Goal: Task Accomplishment & Management: Use online tool/utility

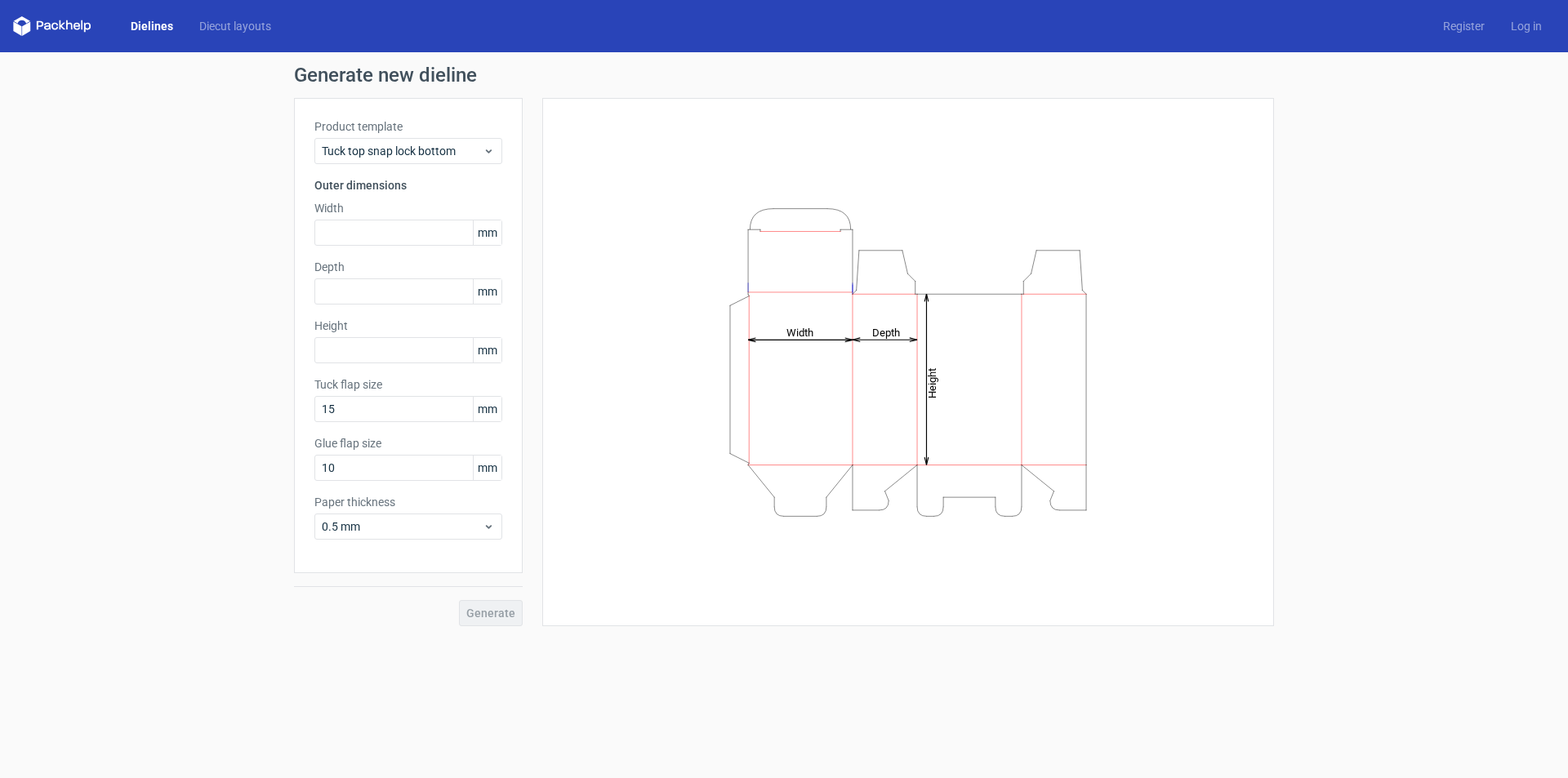
click at [788, 337] on tspan "Width" at bounding box center [800, 332] width 27 height 12
click at [799, 337] on tspan "Width" at bounding box center [800, 332] width 27 height 12
drag, startPoint x: 800, startPoint y: 336, endPoint x: 756, endPoint y: 334, distance: 44.0
click at [756, 334] on icon "Height Depth Width" at bounding box center [909, 362] width 490 height 327
click at [796, 327] on tspan "Width" at bounding box center [800, 332] width 27 height 12
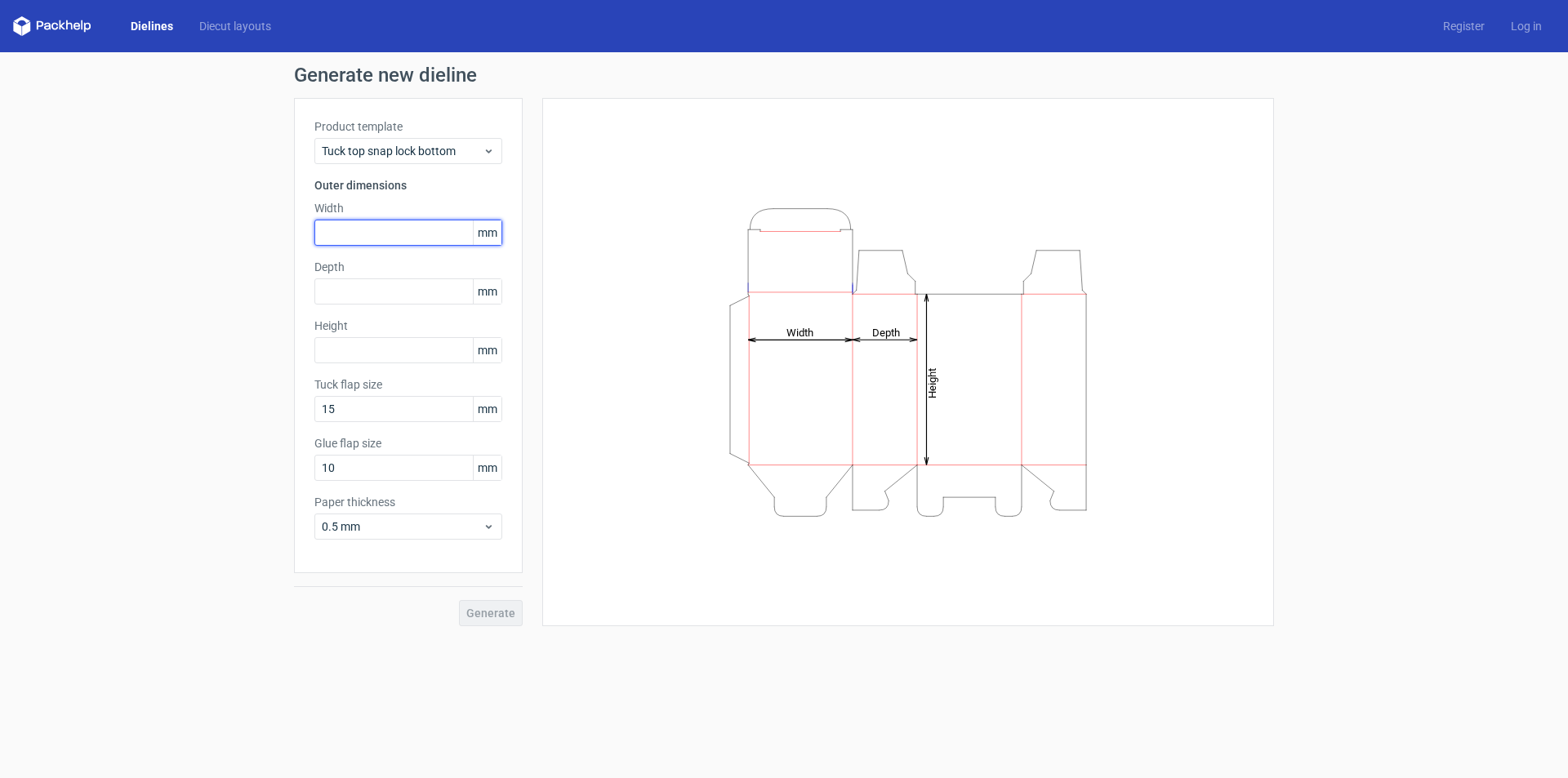
click at [347, 237] on input "text" at bounding box center [408, 233] width 188 height 26
type input "12"
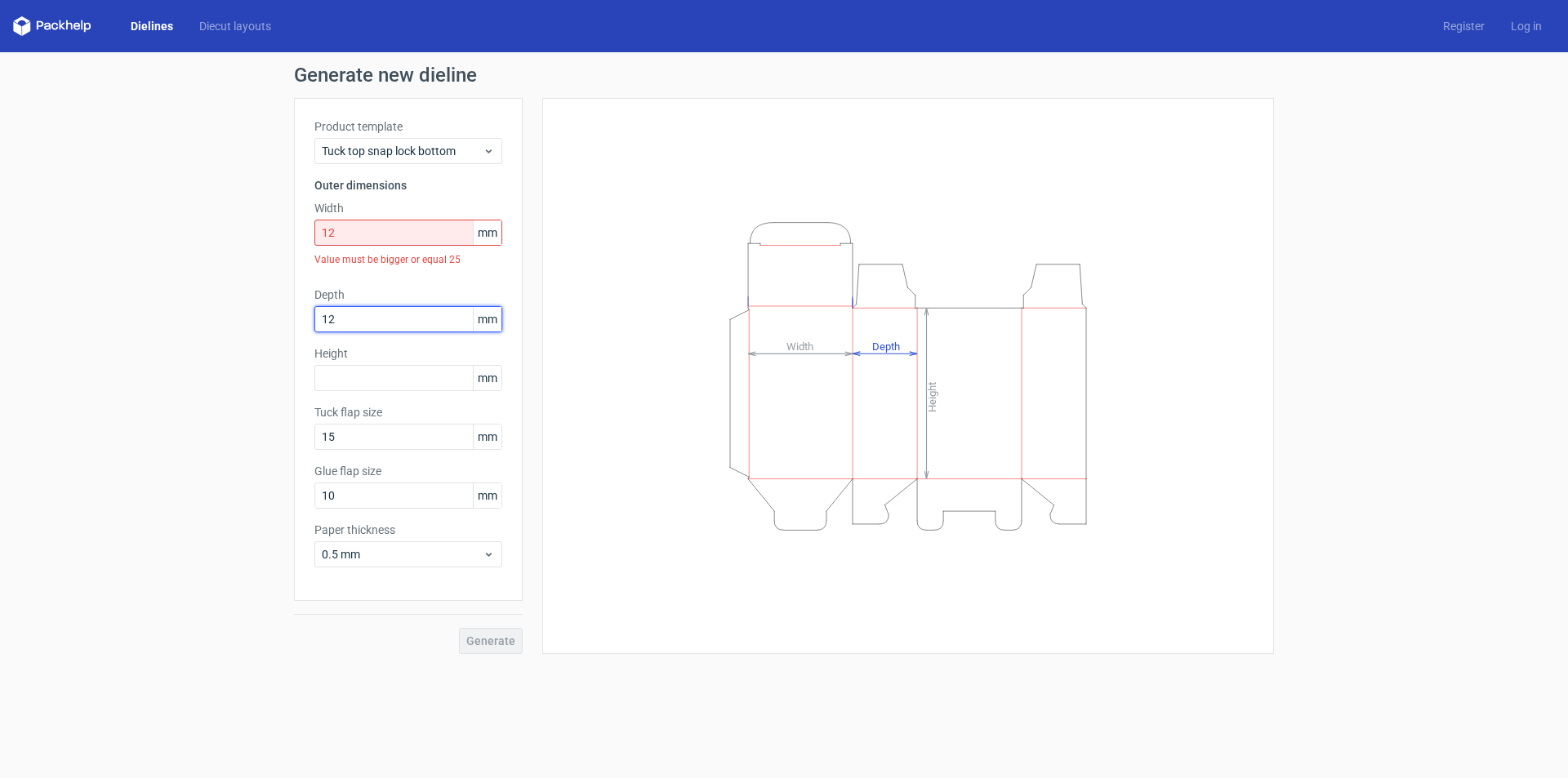
type input "12"
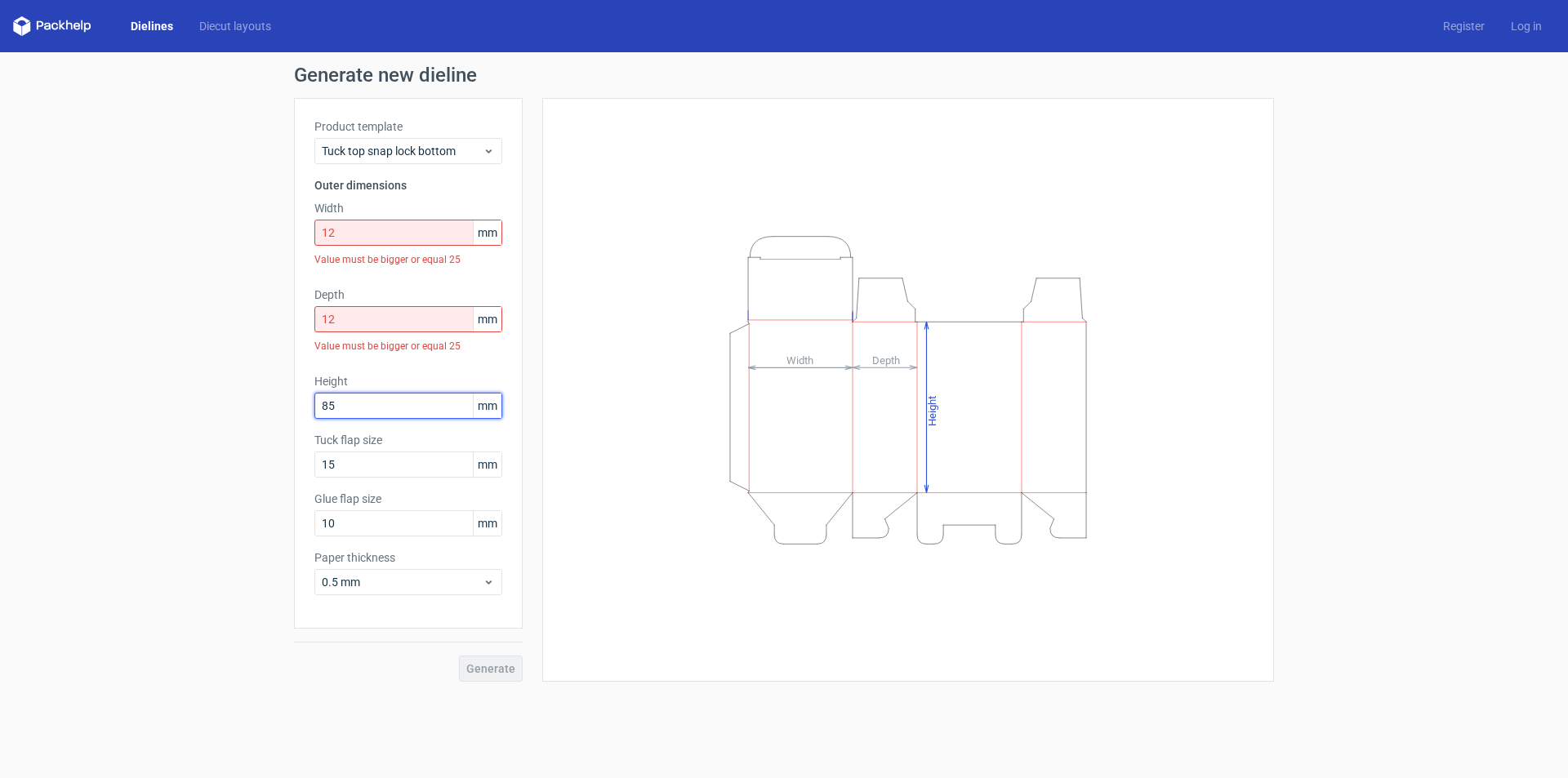
type input "85"
click at [571, 626] on div "Height Depth Width" at bounding box center [908, 390] width 691 height 543
click at [486, 668] on div "Generate" at bounding box center [408, 655] width 229 height 53
click at [358, 234] on input "12" at bounding box center [408, 233] width 188 height 26
click at [486, 147] on icon at bounding box center [488, 151] width 12 height 13
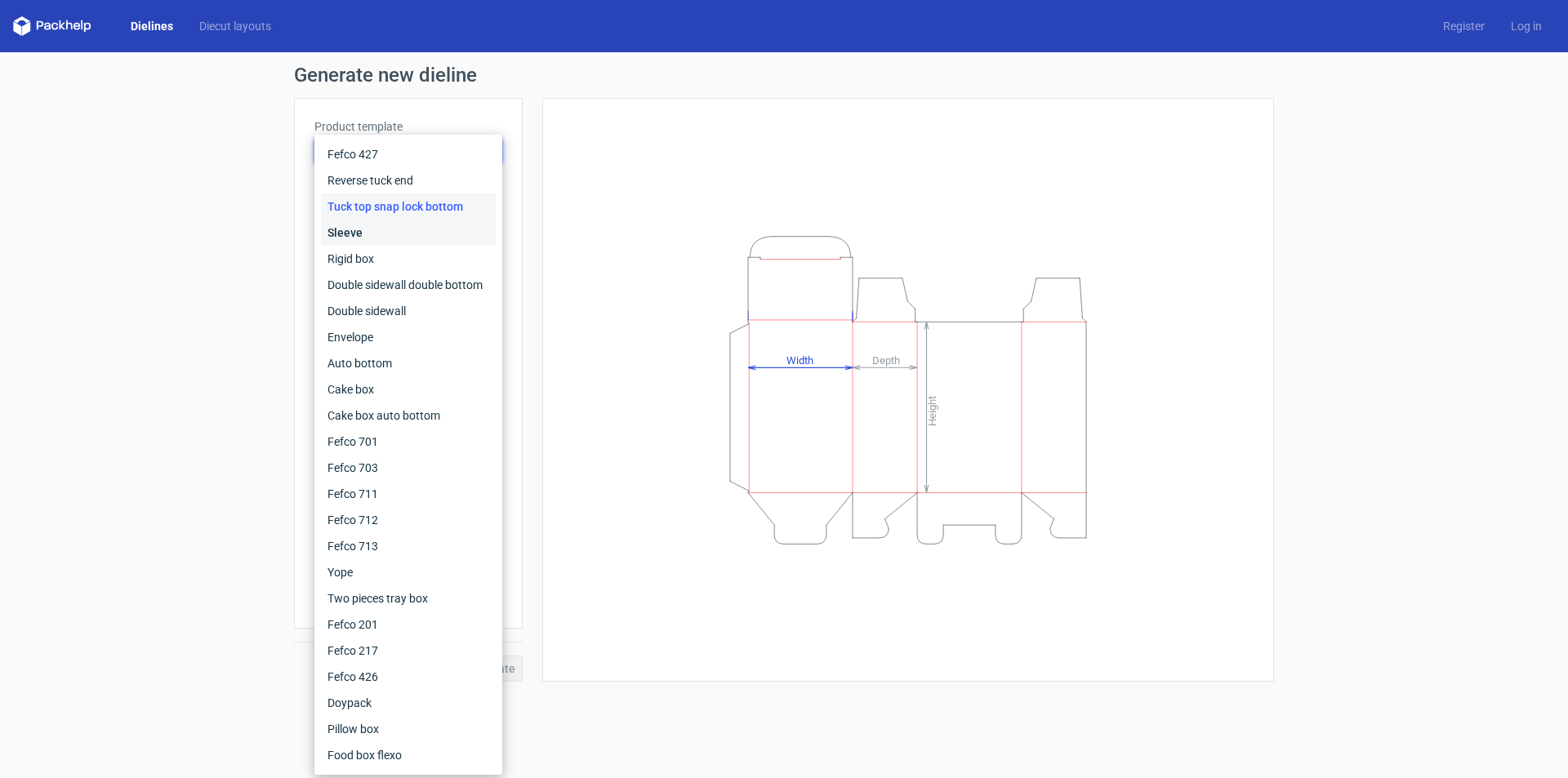
click at [367, 233] on div "Sleeve" at bounding box center [408, 233] width 174 height 26
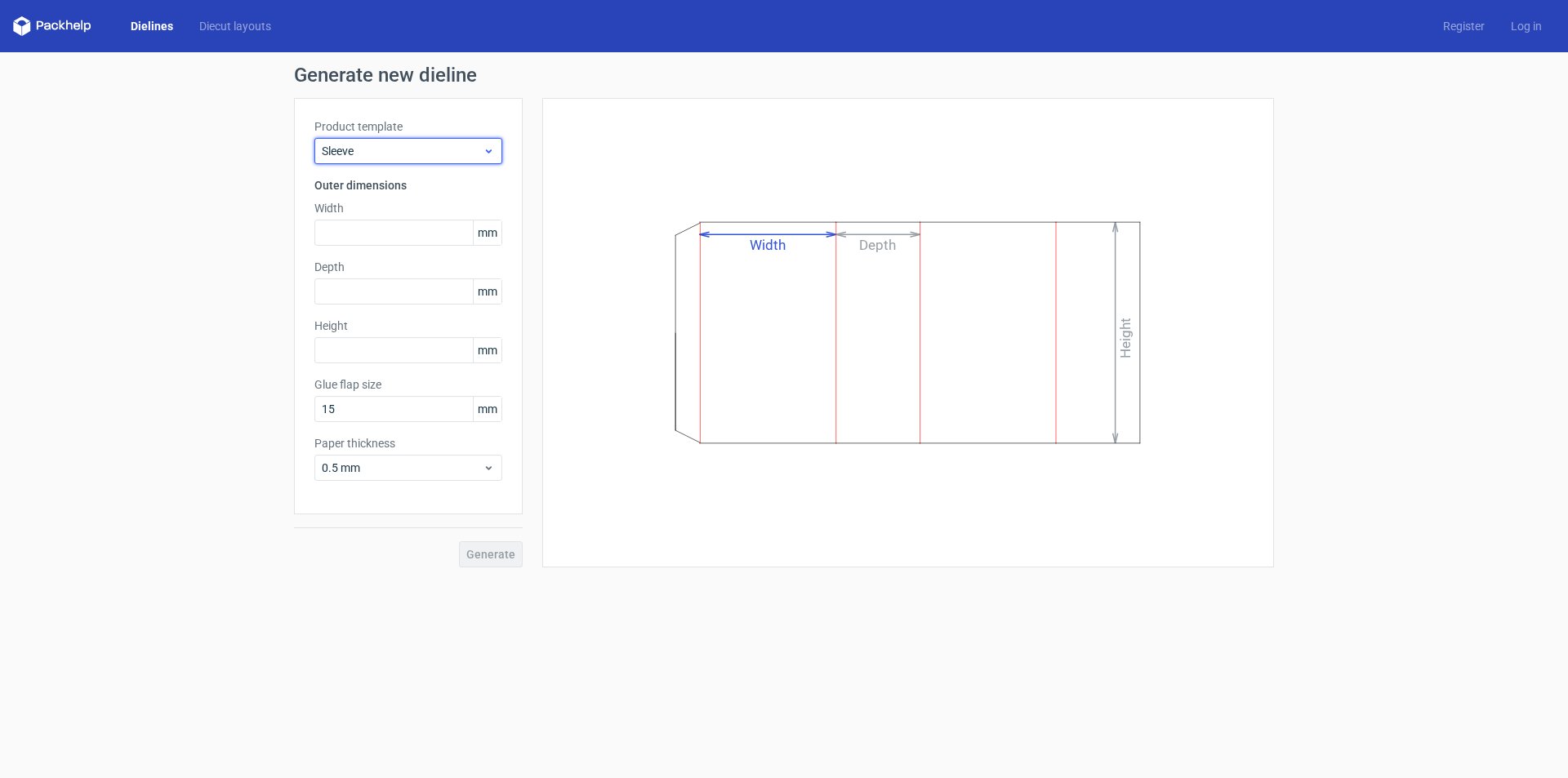
click at [400, 146] on span "Sleeve" at bounding box center [402, 151] width 161 height 16
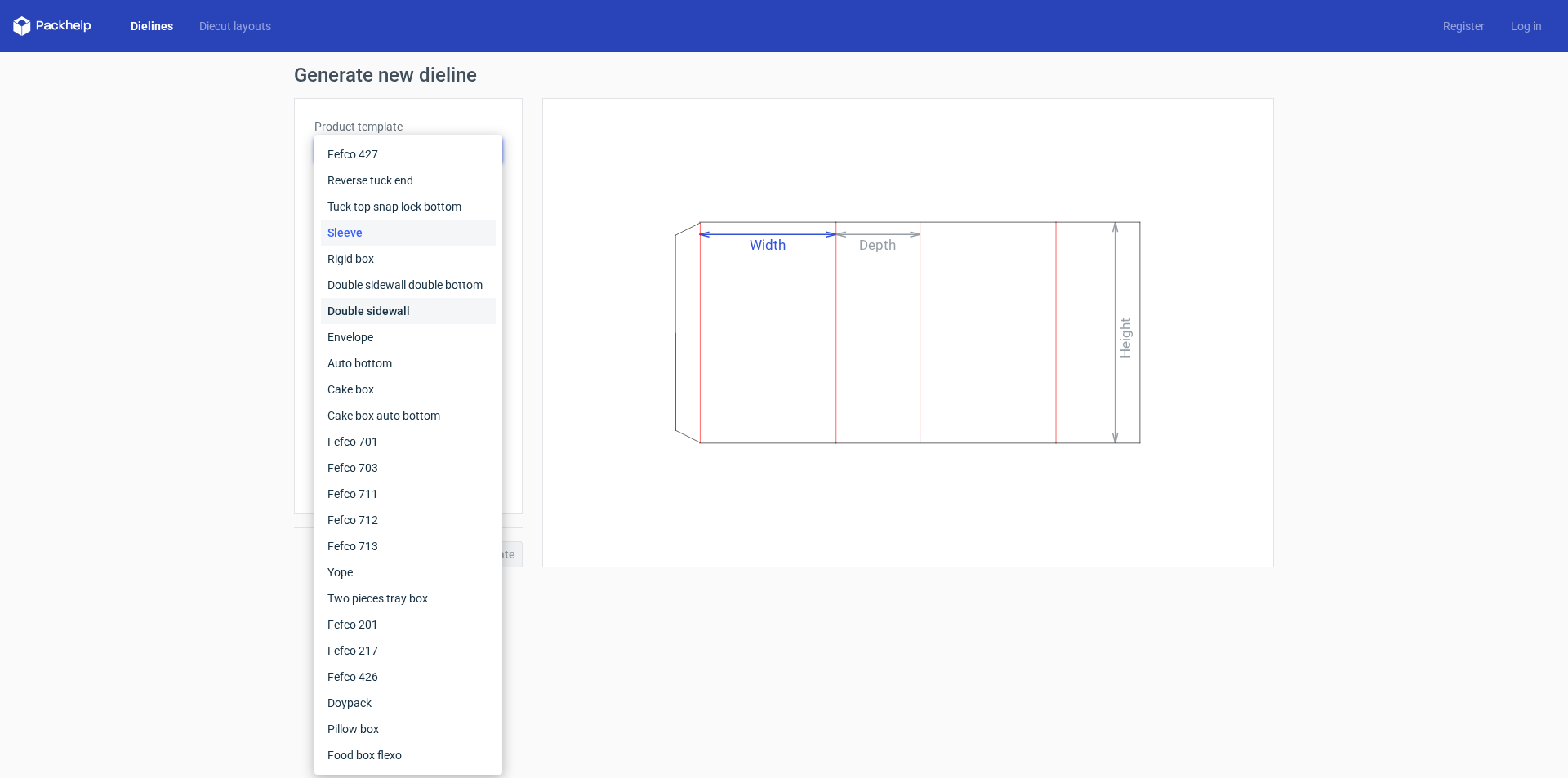
click at [369, 307] on div "Double sidewall" at bounding box center [408, 311] width 174 height 26
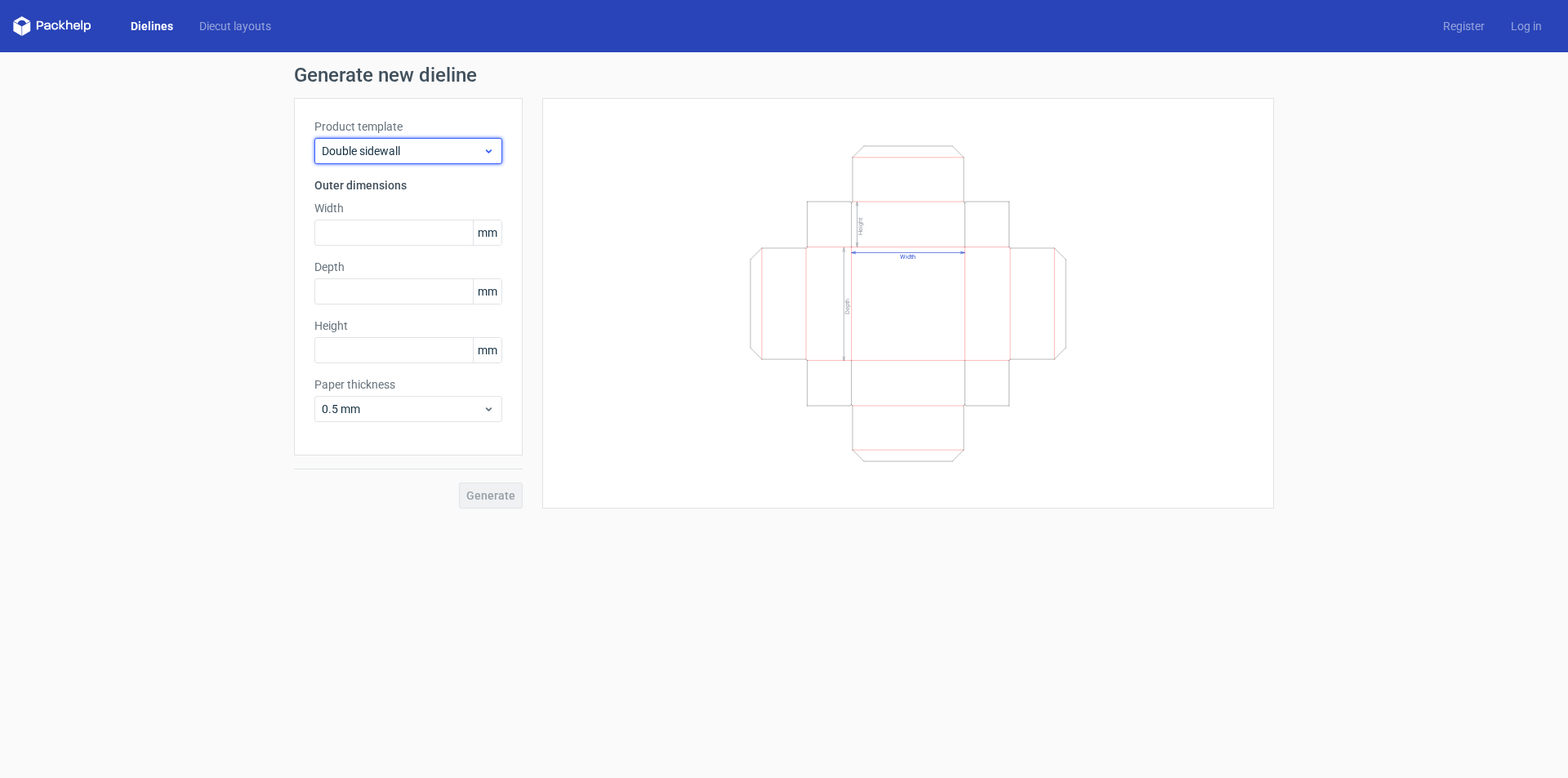
click at [383, 156] on span "Double sidewall" at bounding box center [402, 151] width 161 height 16
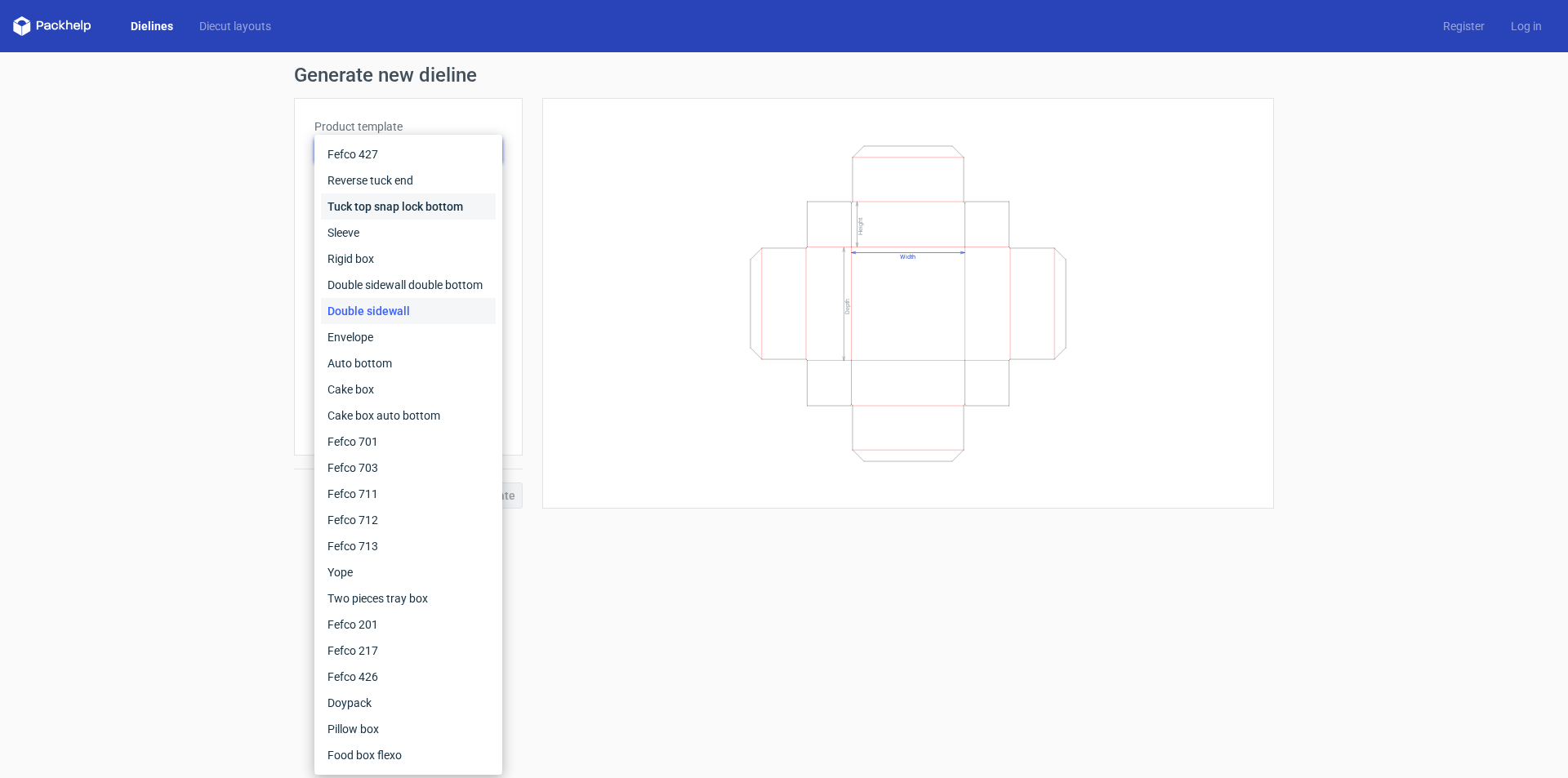
click at [376, 202] on div "Tuck top snap lock bottom" at bounding box center [408, 206] width 174 height 26
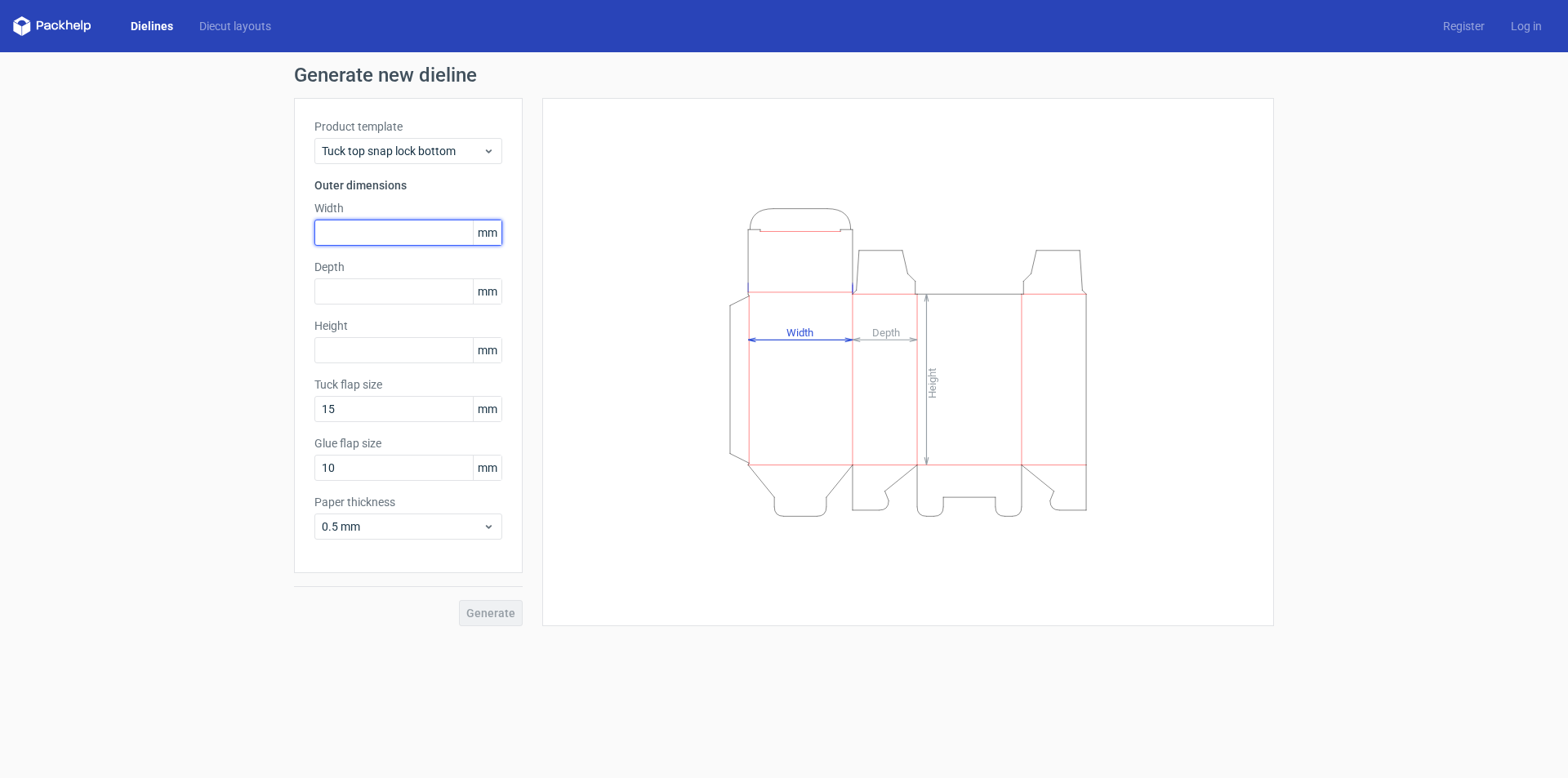
click at [370, 228] on input "text" at bounding box center [408, 233] width 188 height 26
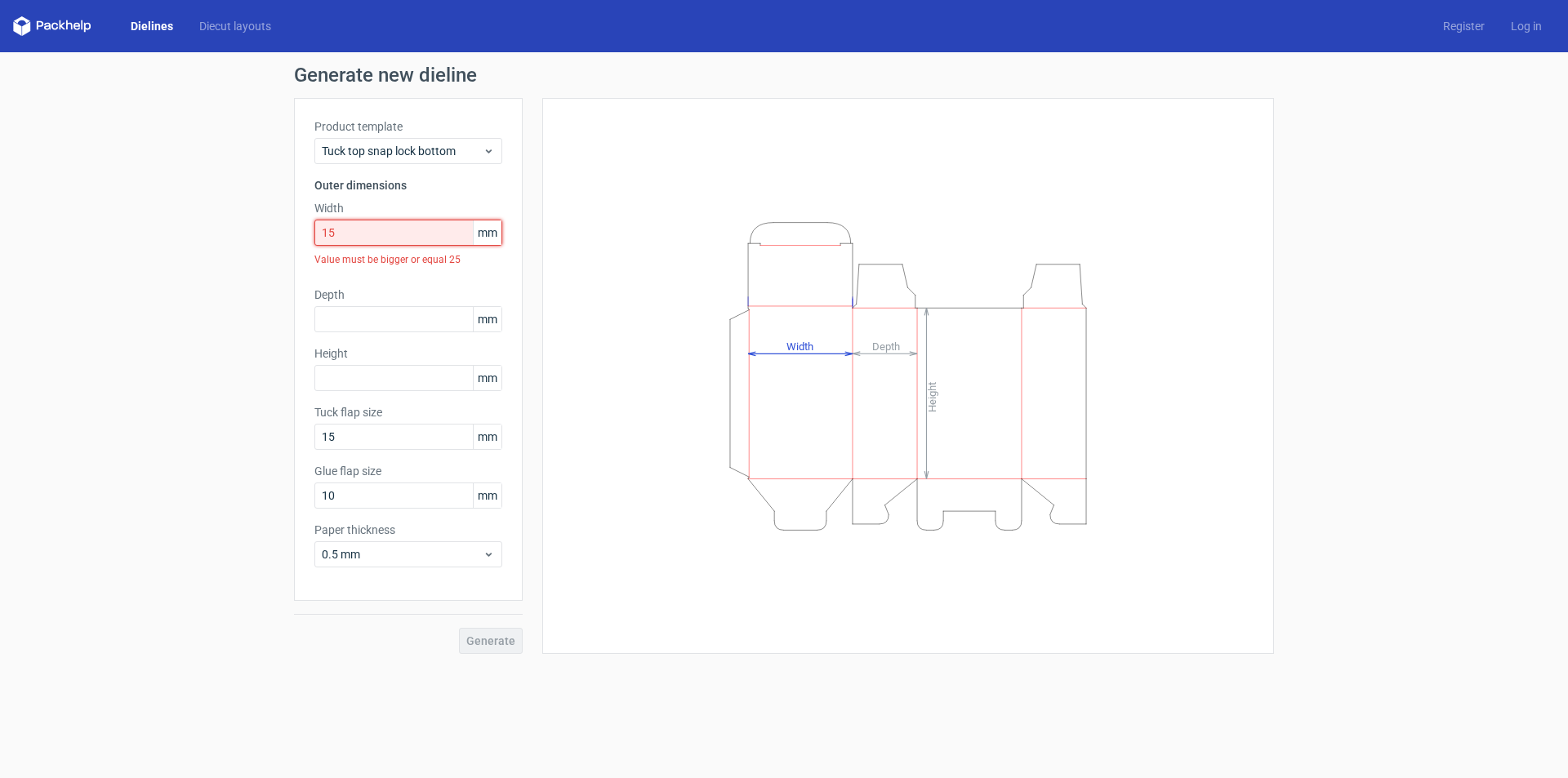
drag, startPoint x: 365, startPoint y: 235, endPoint x: 191, endPoint y: 222, distance: 174.5
click at [191, 222] on div "Generate new dieline Product template Tuck top snap lock bottom Outer dimension…" at bounding box center [784, 360] width 1568 height 615
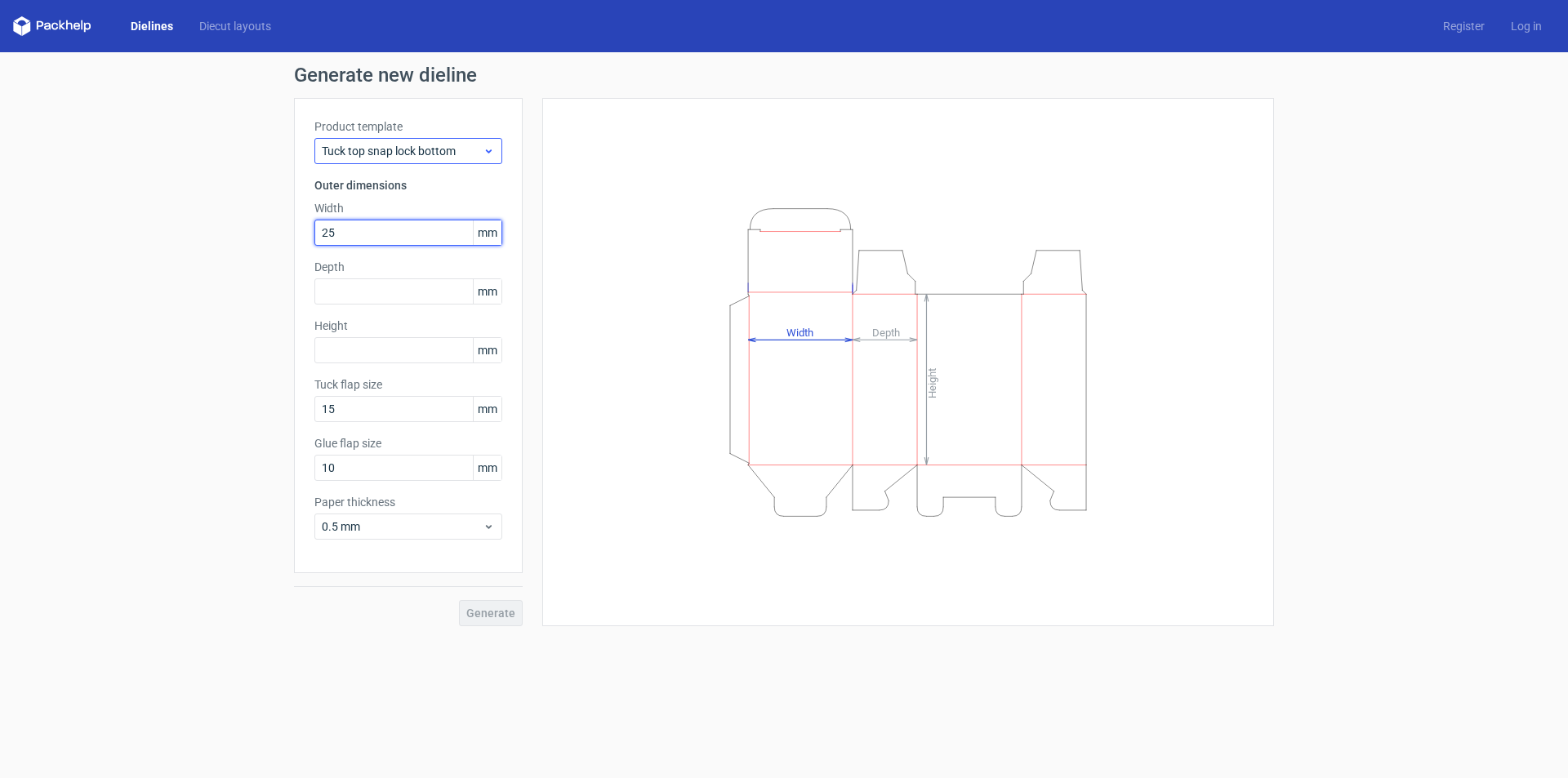
type input "25"
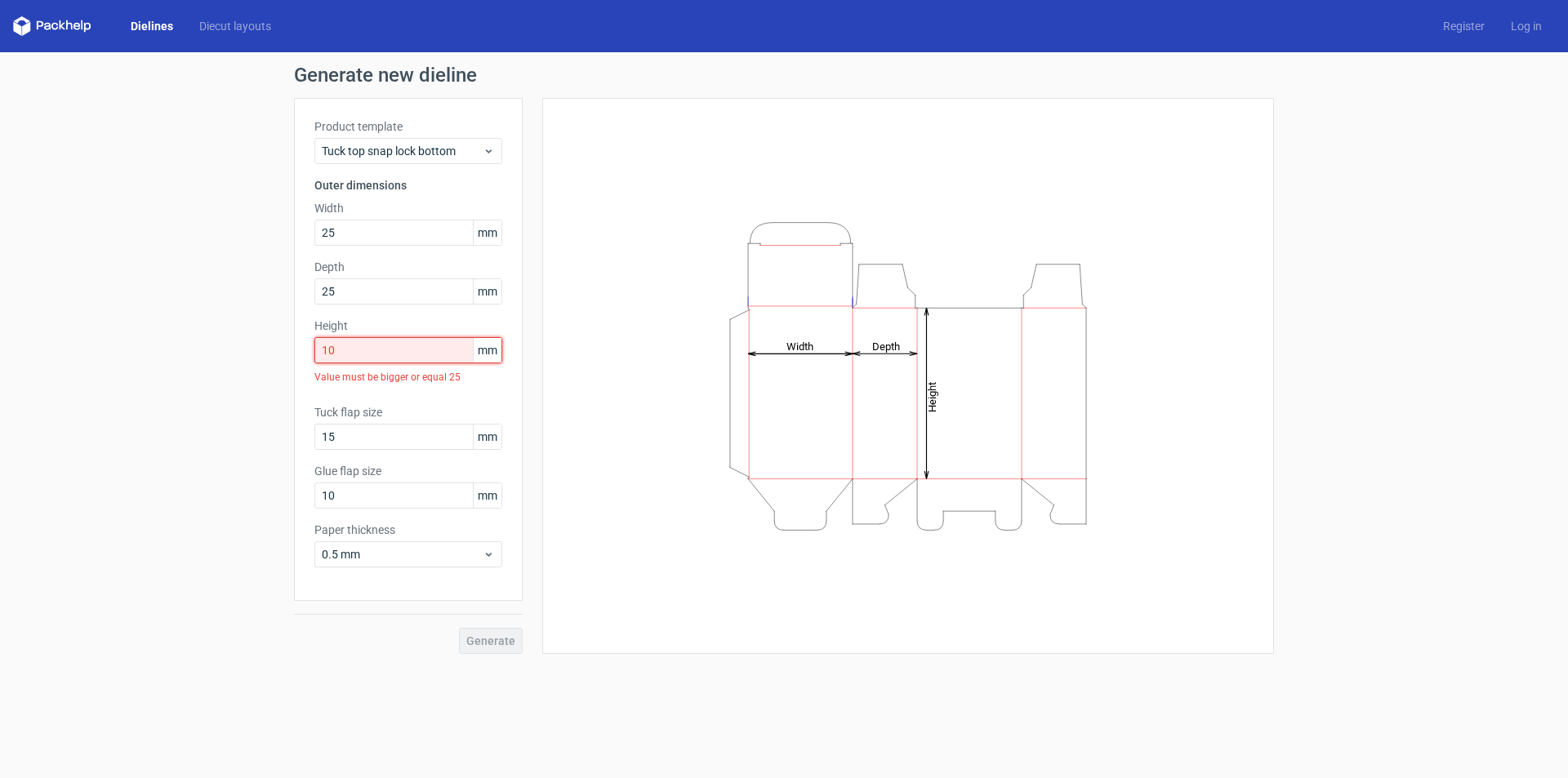
drag, startPoint x: 319, startPoint y: 344, endPoint x: 264, endPoint y: 349, distance: 55.2
click at [264, 349] on div "Generate new dieline Product template Tuck top snap lock bottom Outer dimension…" at bounding box center [784, 360] width 1568 height 615
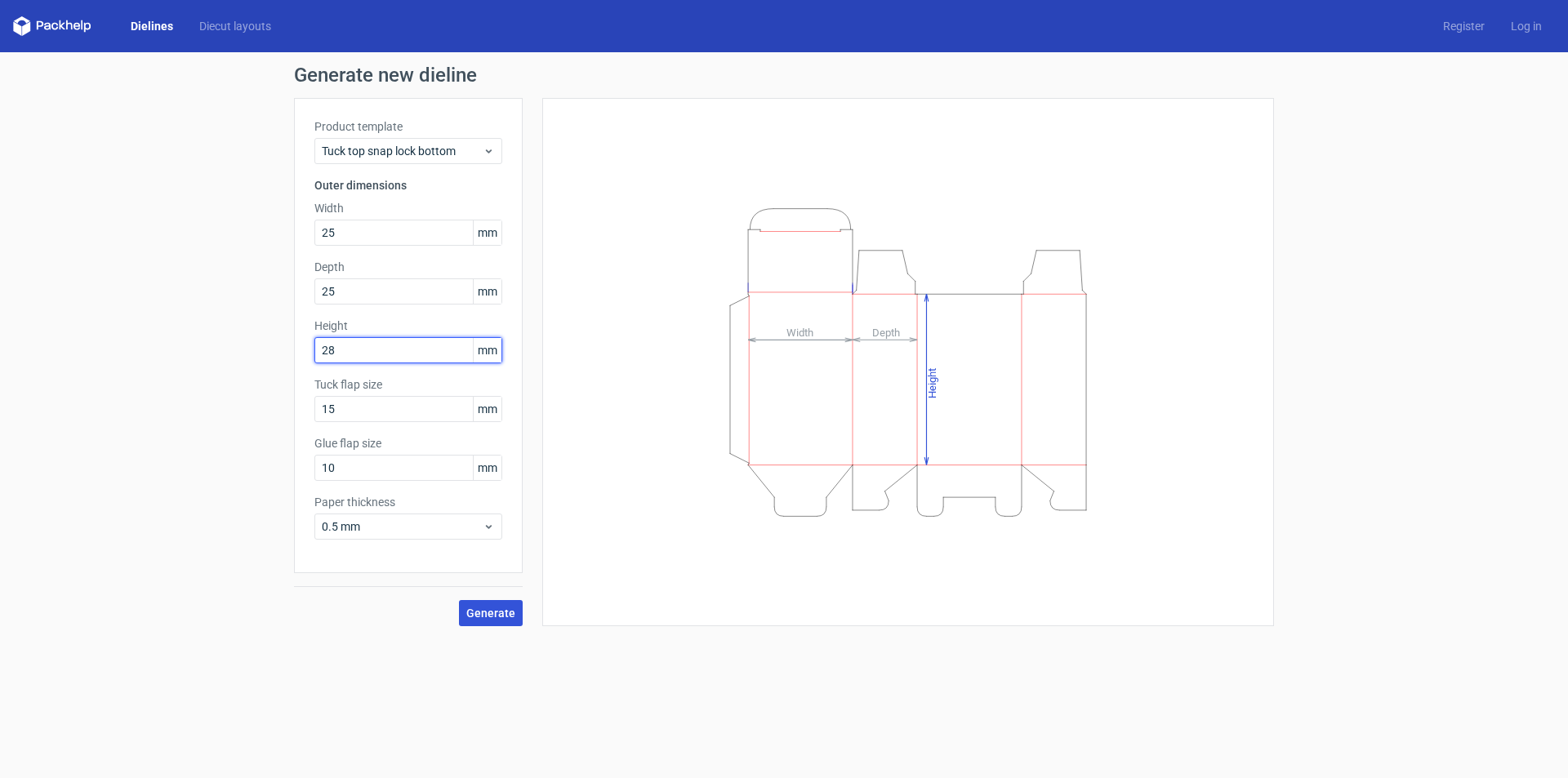
type input "28"
click at [488, 614] on span "Generate" at bounding box center [491, 613] width 49 height 11
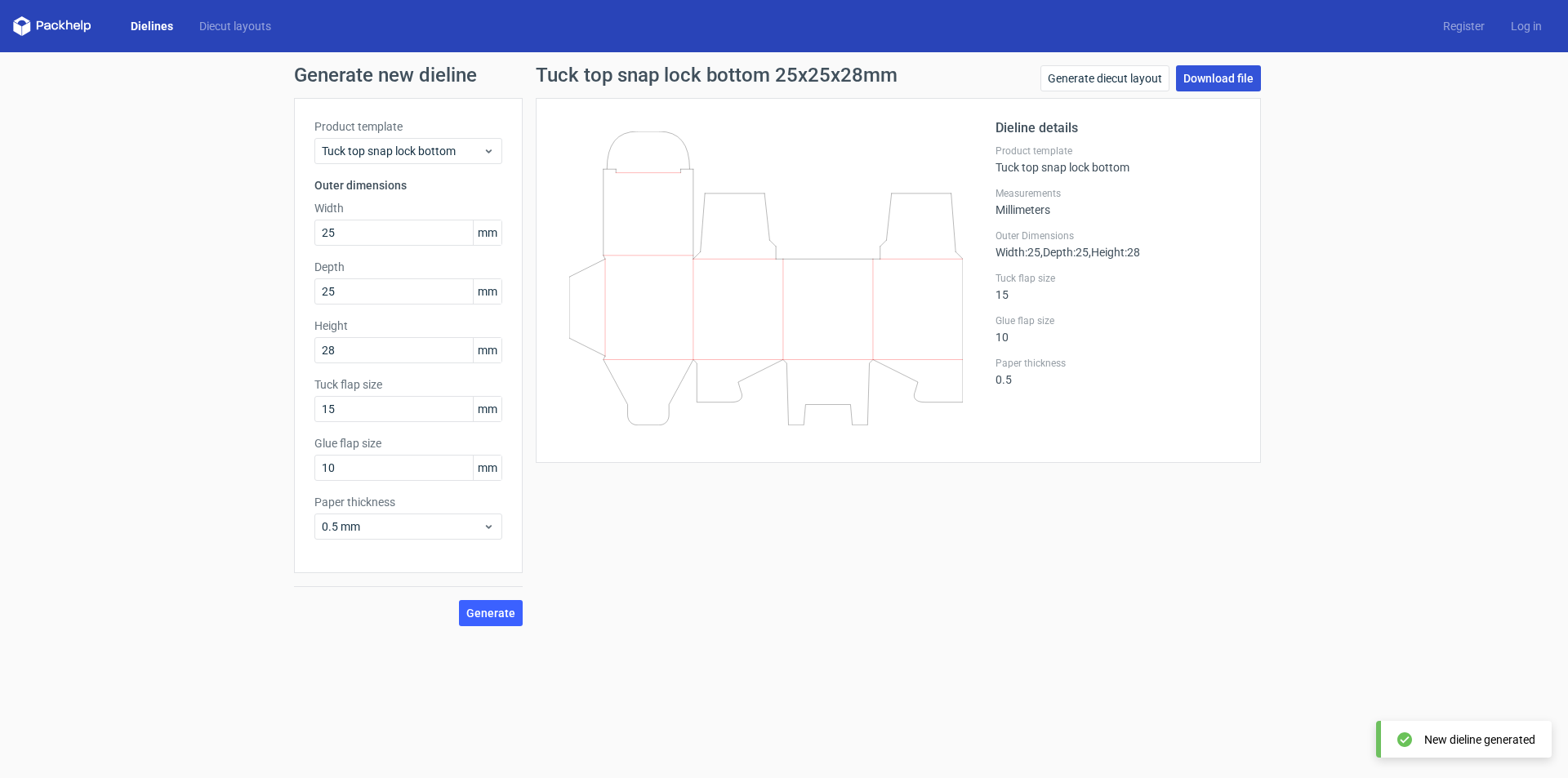
click at [1229, 88] on link "Download file" at bounding box center [1219, 79] width 85 height 26
click at [1054, 77] on link "Generate diecut layout" at bounding box center [1105, 79] width 129 height 26
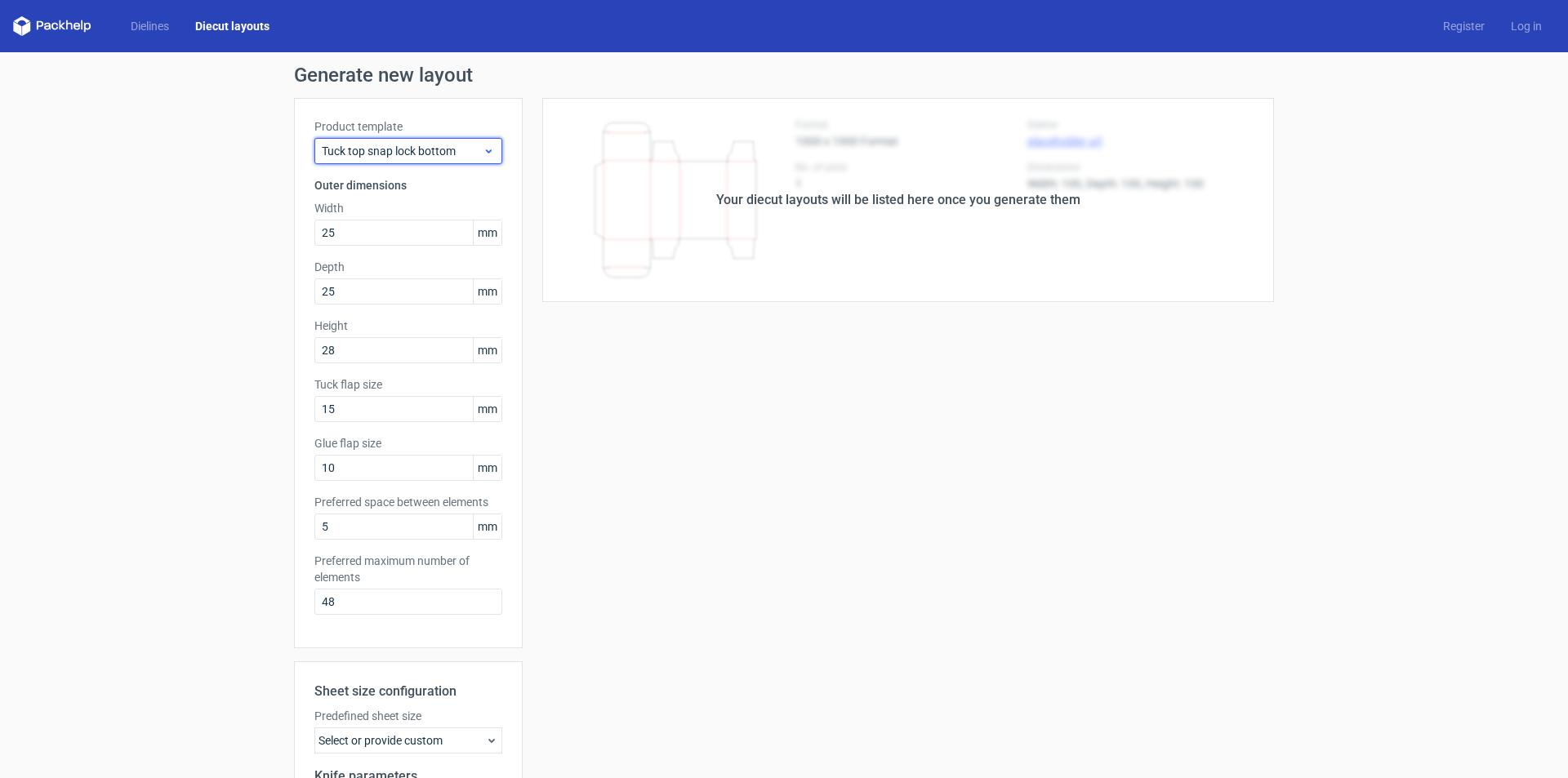
click at [452, 143] on span "Tuck top snap lock bottom" at bounding box center [402, 151] width 161 height 16
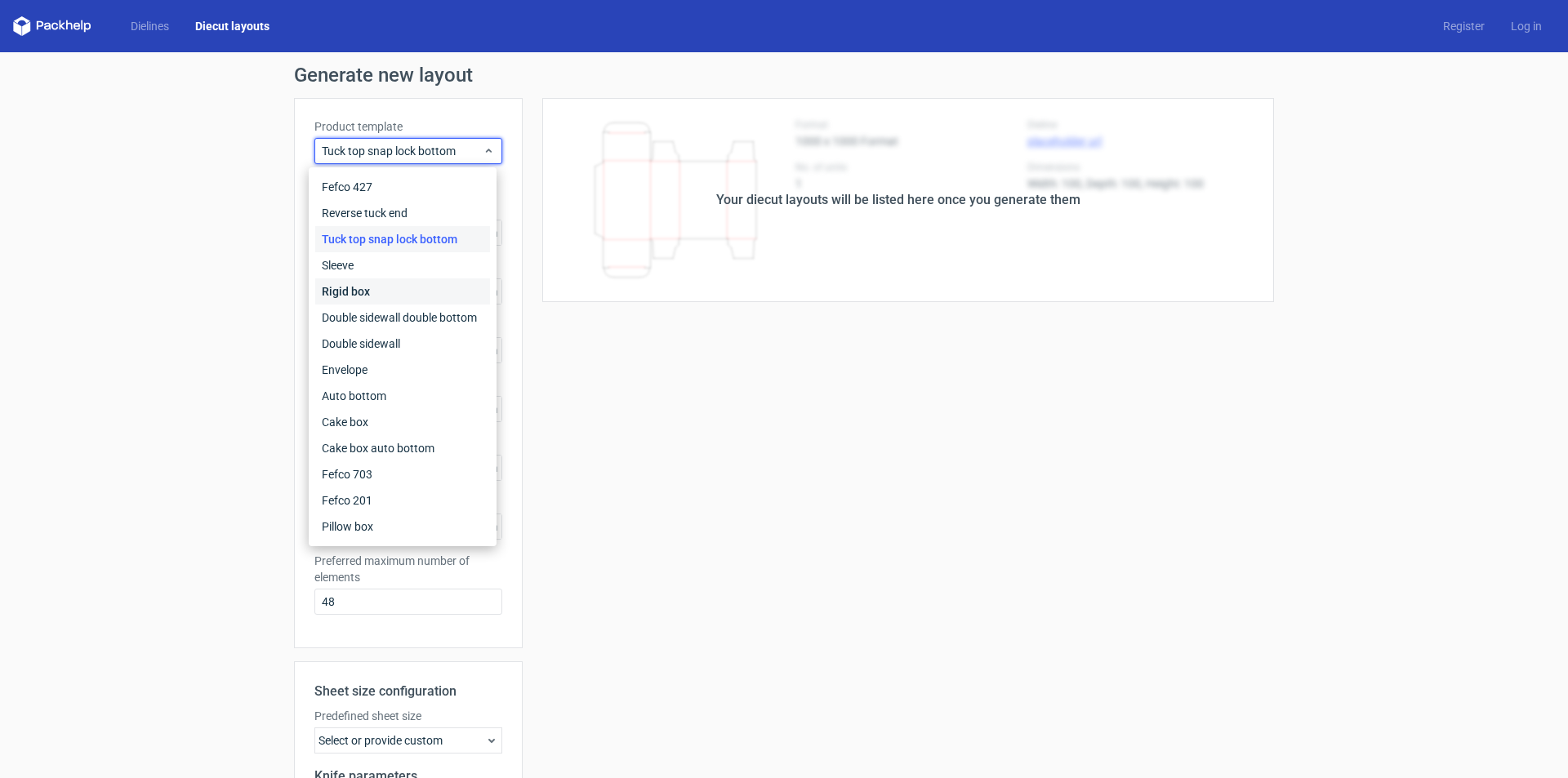
click at [363, 296] on div "Rigid box" at bounding box center [402, 292] width 174 height 26
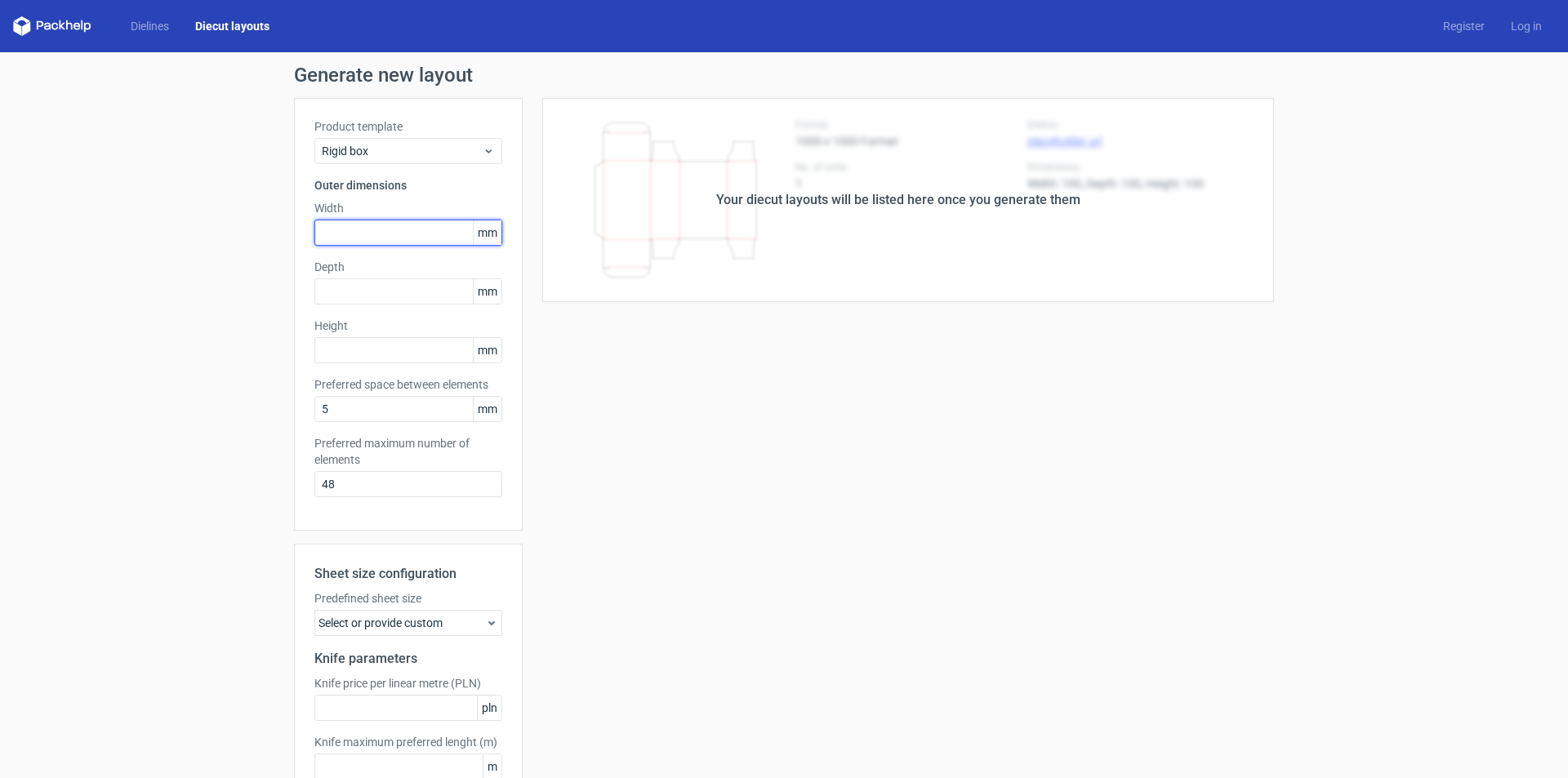
click at [369, 231] on input "text" at bounding box center [408, 233] width 188 height 26
type input "15"
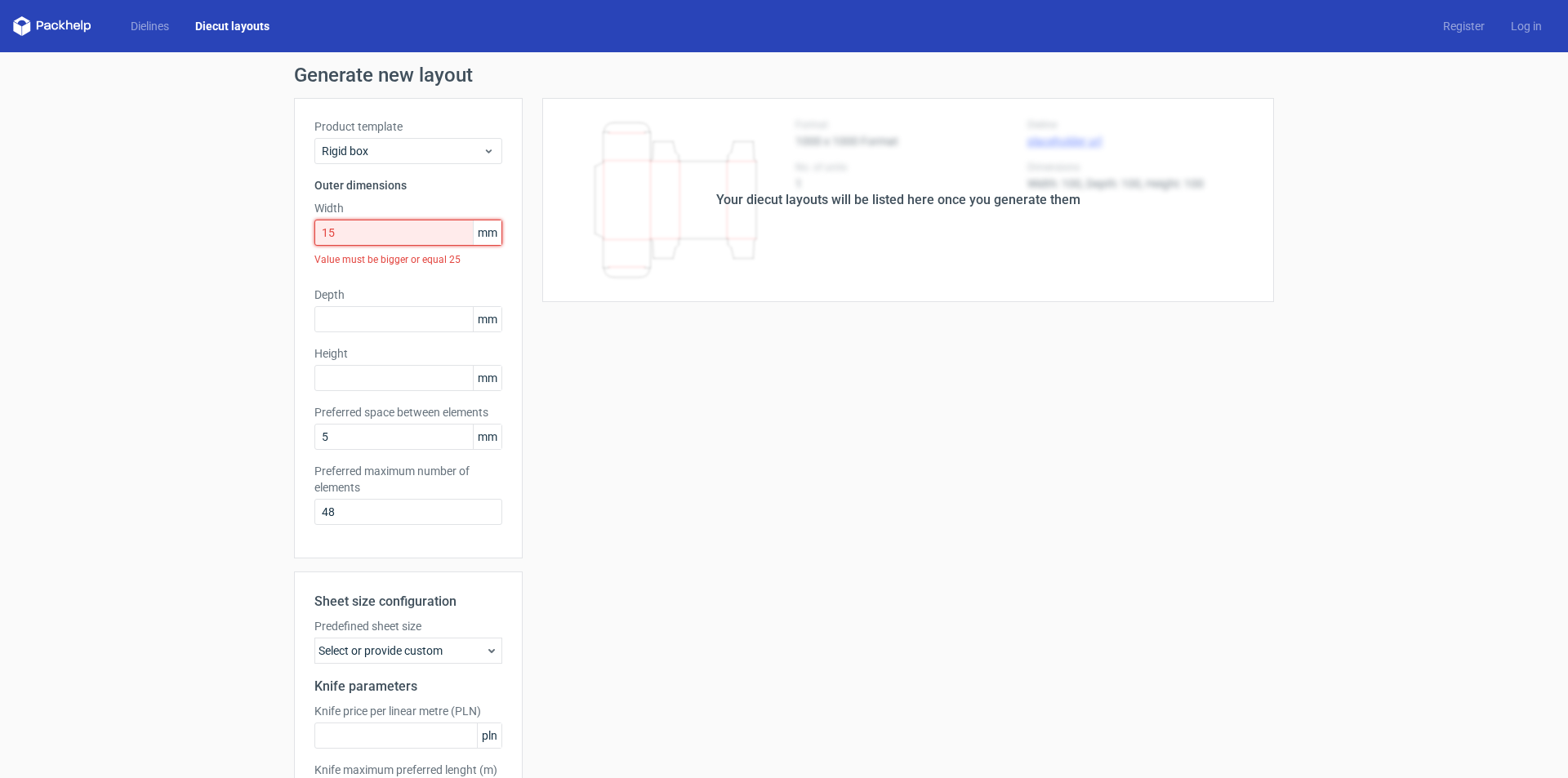
drag, startPoint x: 374, startPoint y: 226, endPoint x: 243, endPoint y: 237, distance: 131.5
click at [243, 237] on div "Generate new layout Product template Rigid box Outer dimensions Width 15 mm Val…" at bounding box center [784, 480] width 1568 height 855
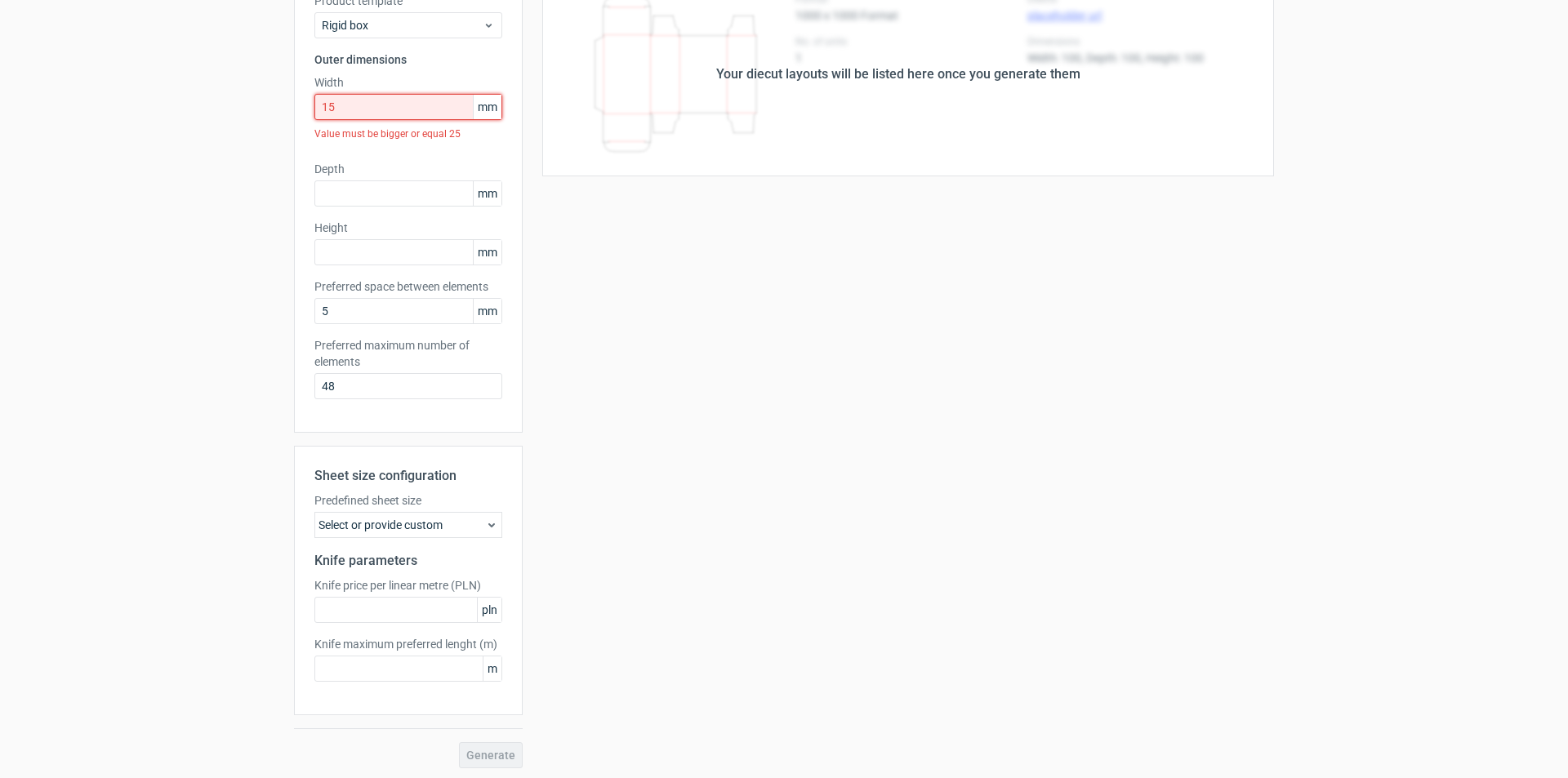
scroll to position [129, 0]
click at [471, 509] on div "Select or provide custom" at bounding box center [408, 522] width 188 height 26
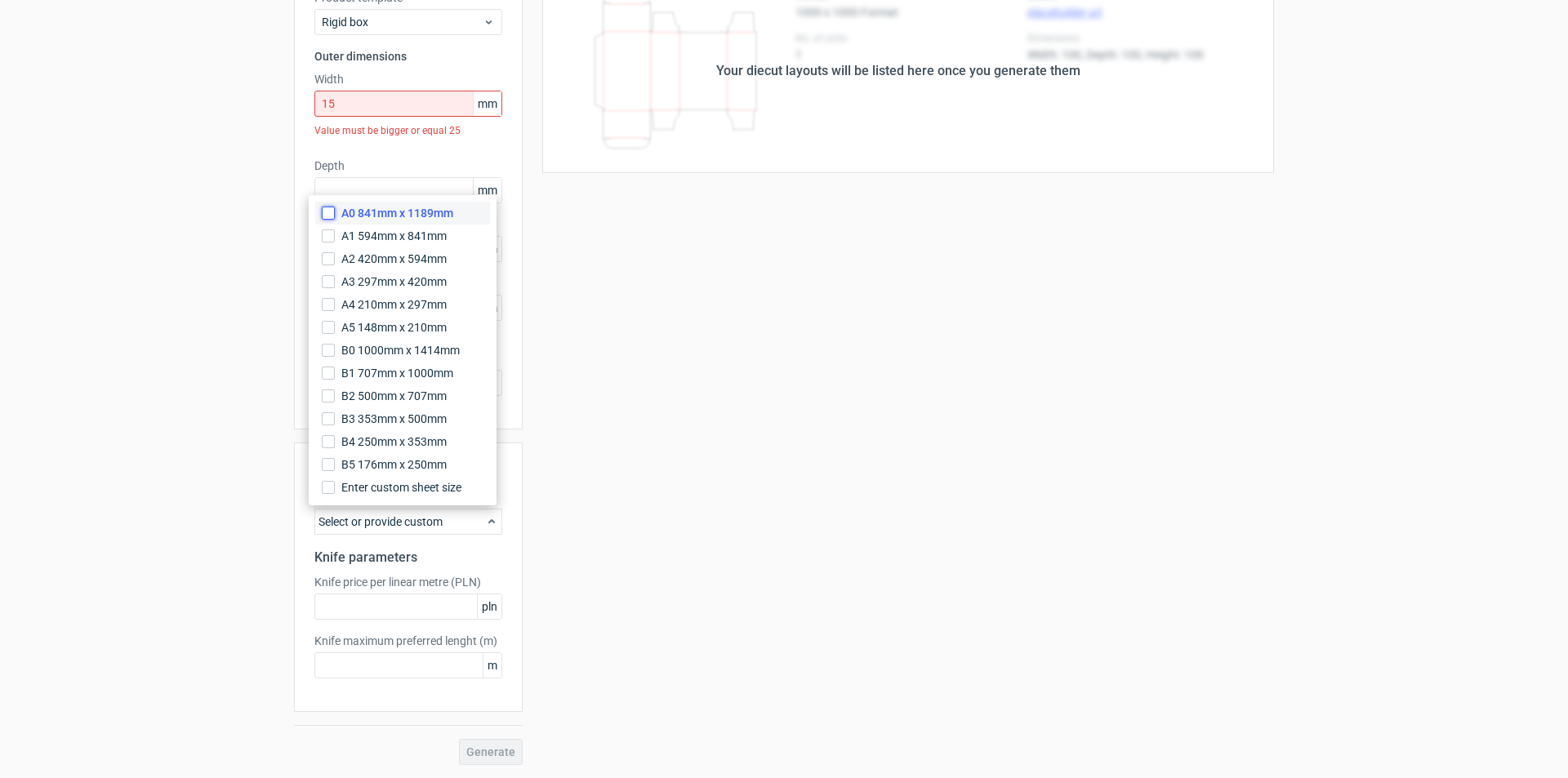
click at [324, 214] on input "A0 841mm x 1189mm" at bounding box center [329, 213] width 13 height 13
click at [629, 432] on div "Your diecut layouts will be listed here once you generate them Height Depth Wid…" at bounding box center [898, 367] width 751 height 796
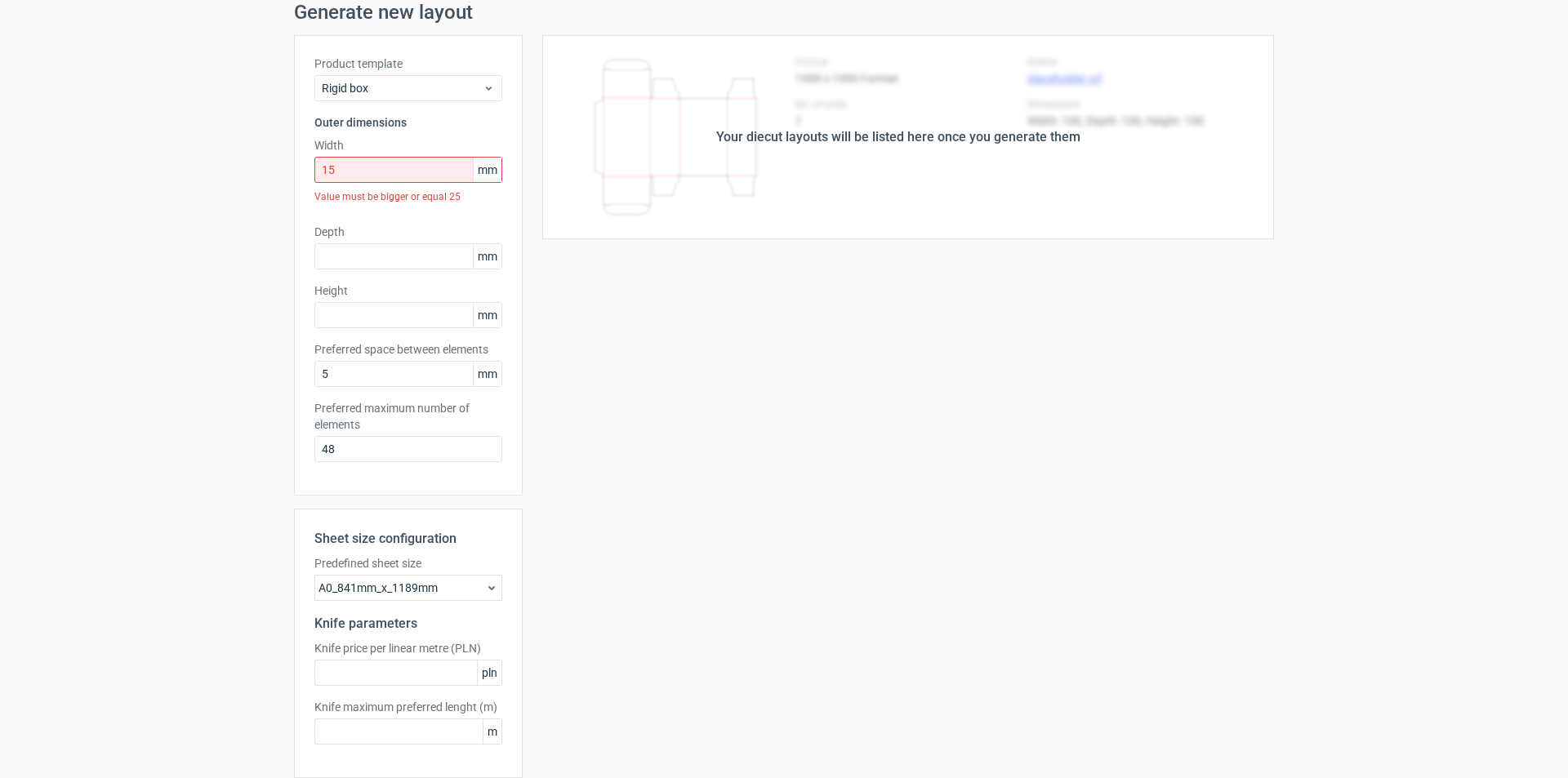
scroll to position [0, 0]
